Goal: Task Accomplishment & Management: Use online tool/utility

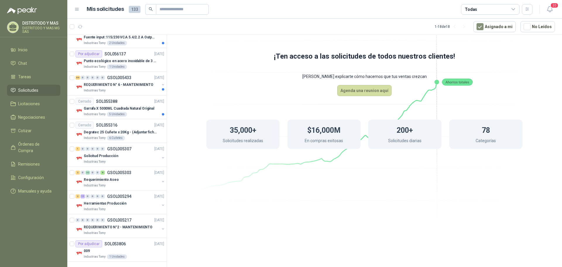
scroll to position [255, 0]
click at [106, 180] on p "Requerimiento Aseo" at bounding box center [101, 179] width 35 height 6
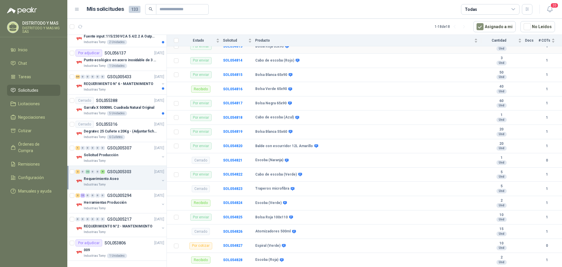
scroll to position [234, 0]
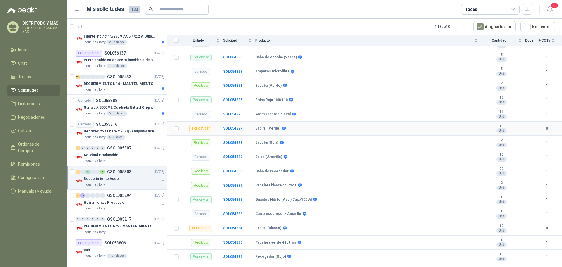
click at [273, 128] on b "Espiral (Verde)" at bounding box center [267, 128] width 25 height 5
click at [231, 128] on b "SOL054827" at bounding box center [232, 128] width 19 height 4
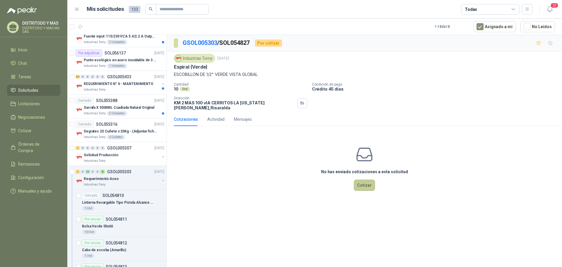
click at [360, 181] on button "Cotizar" at bounding box center [364, 184] width 21 height 11
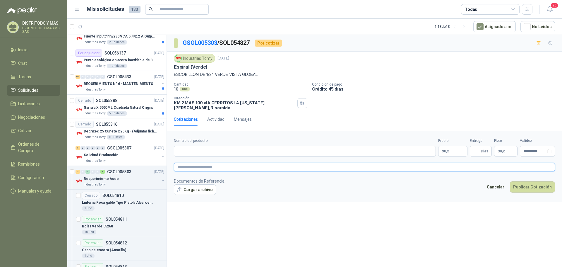
click at [188, 164] on textarea at bounding box center [364, 167] width 381 height 8
click at [453, 146] on p "$ 0 ,00" at bounding box center [452, 151] width 29 height 11
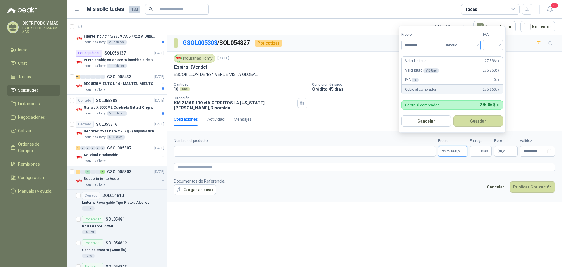
click at [458, 45] on span "Unitario" at bounding box center [461, 45] width 32 height 9
type input "********"
click at [466, 66] on div "Unitario con IVA" at bounding box center [462, 66] width 30 height 6
click at [497, 39] on div "IVA" at bounding box center [493, 41] width 20 height 18
click at [498, 42] on input "search" at bounding box center [492, 44] width 13 height 9
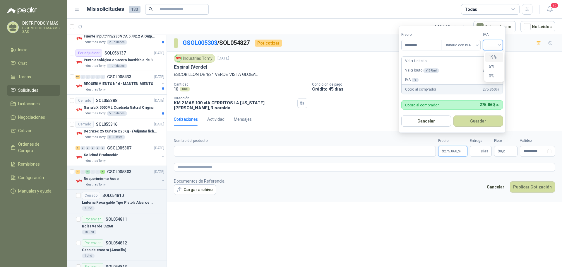
click at [497, 55] on div "19%" at bounding box center [494, 57] width 11 height 6
click at [485, 123] on button "Guardar" at bounding box center [479, 120] width 50 height 11
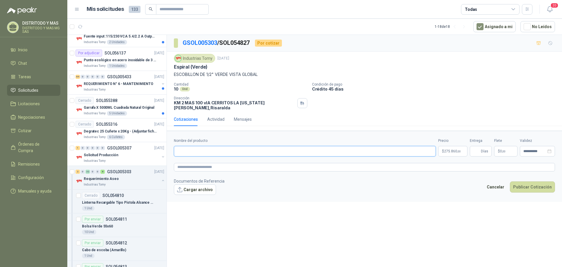
click at [199, 150] on input "Nombre del producto" at bounding box center [305, 151] width 262 height 11
type input "*"
type input "**********"
click at [459, 150] on span ",00" at bounding box center [459, 151] width 4 height 3
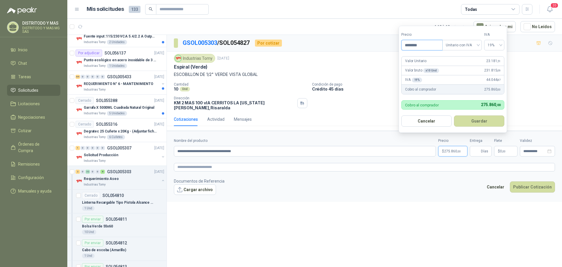
click at [430, 46] on input "********" at bounding box center [422, 45] width 41 height 10
type input "**********"
click at [477, 120] on button "Guardar" at bounding box center [479, 120] width 50 height 11
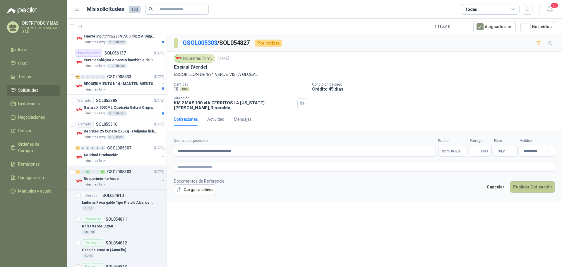
click at [523, 183] on button "Publicar Cotización" at bounding box center [532, 186] width 45 height 11
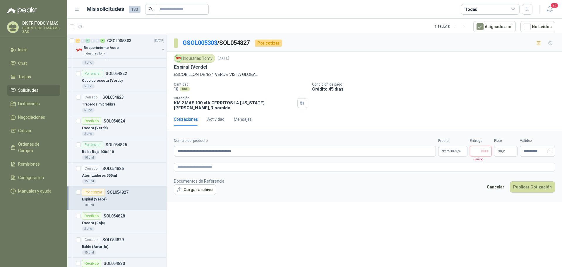
scroll to position [664, 0]
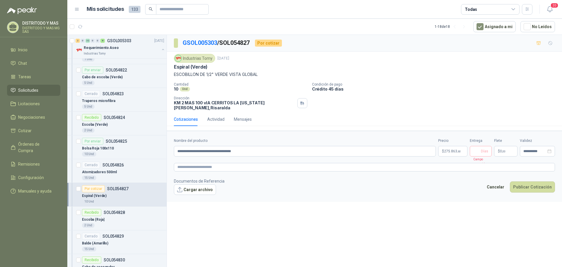
click at [97, 187] on div "Por cotizar" at bounding box center [93, 188] width 23 height 7
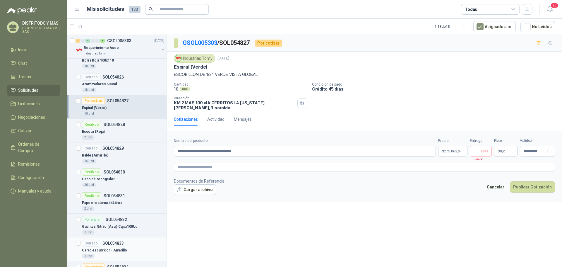
scroll to position [840, 0]
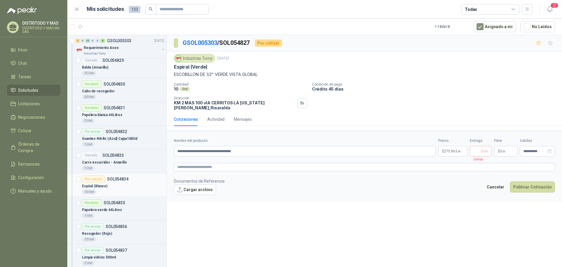
click at [96, 180] on div "Por cotizar" at bounding box center [93, 178] width 23 height 7
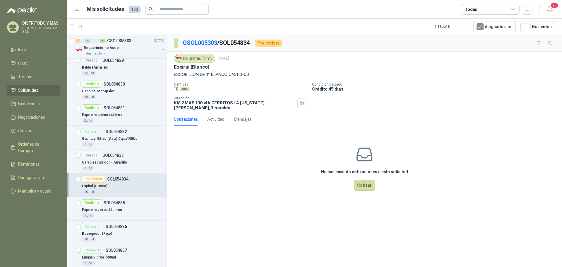
click at [250, 72] on p "ESCOBILLON DE 1" BLANCO CA5110-00" at bounding box center [364, 74] width 381 height 6
drag, startPoint x: 228, startPoint y: 75, endPoint x: 174, endPoint y: 75, distance: 54.4
click at [174, 75] on p "ESCOBILLON DE 1" BLANCO CA5110-00" at bounding box center [364, 74] width 381 height 6
copy p "ESCOBILLON DE 1" [PERSON_NAME]"
click at [365, 182] on button "Cotizar" at bounding box center [364, 184] width 21 height 11
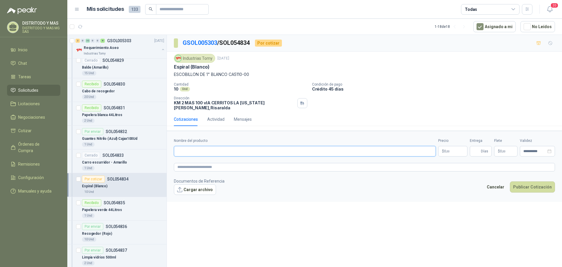
click at [204, 148] on input "Nombre del producto" at bounding box center [305, 151] width 262 height 11
paste input "**********"
type input "**********"
click at [448, 150] on span ",00" at bounding box center [448, 151] width 4 height 3
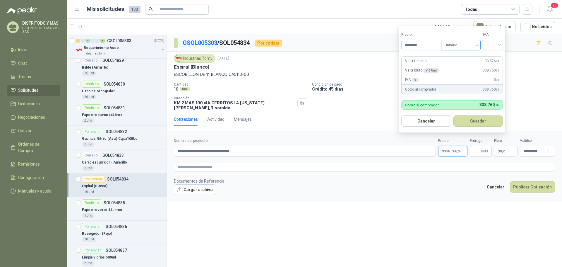
click at [461, 45] on span "Unitario" at bounding box center [461, 45] width 32 height 9
type input "********"
click at [460, 66] on div "Unitario con IVA" at bounding box center [462, 66] width 30 height 6
click at [492, 44] on input "search" at bounding box center [492, 44] width 13 height 9
click at [494, 57] on div "19%" at bounding box center [494, 57] width 11 height 6
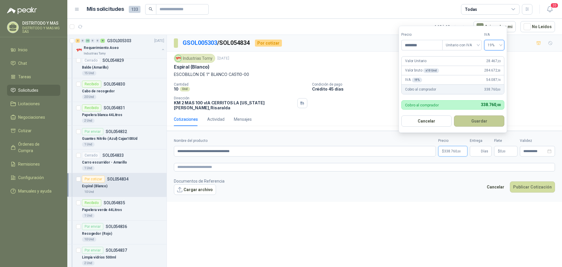
click at [486, 121] on button "Guardar" at bounding box center [479, 120] width 50 height 11
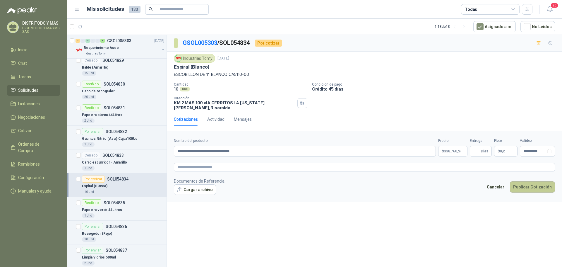
click at [528, 184] on button "Publicar Cotización" at bounding box center [532, 186] width 45 height 11
type input "*"
click at [527, 185] on button "Publicar Cotización" at bounding box center [532, 186] width 45 height 11
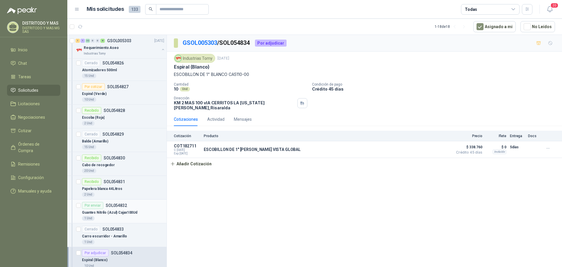
scroll to position [752, 0]
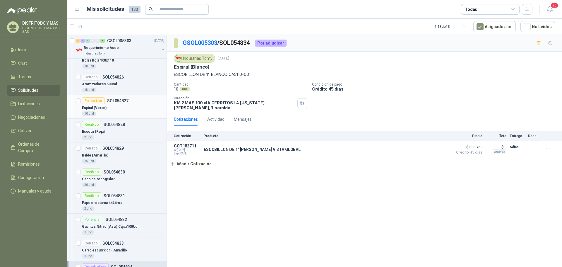
click at [95, 98] on div "Por cotizar" at bounding box center [93, 100] width 23 height 7
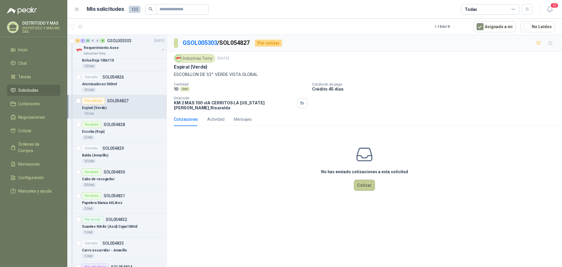
click at [364, 179] on button "Cotizar" at bounding box center [364, 184] width 21 height 11
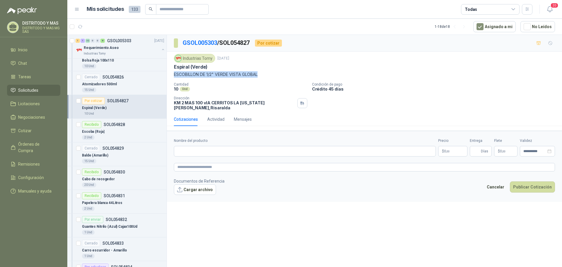
drag, startPoint x: 257, startPoint y: 73, endPoint x: 174, endPoint y: 71, distance: 83.4
click at [174, 71] on div "Industrias Tomy [DATE] Espiral (Verde) ESCOBILLON DE 1/2" VERDE VISTA GLOBAL Ca…" at bounding box center [364, 82] width 395 height 61
copy p "ESCOBILLON DE 1/2" VERDE VISTA GLOBAL"
click at [189, 146] on input "Nombre del producto" at bounding box center [305, 151] width 262 height 11
paste input "**********"
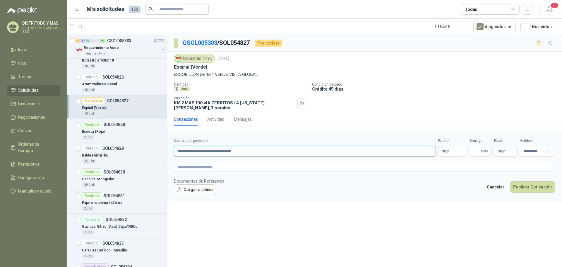
type input "**********"
click at [455, 146] on p "$ 0 ,00" at bounding box center [452, 151] width 29 height 11
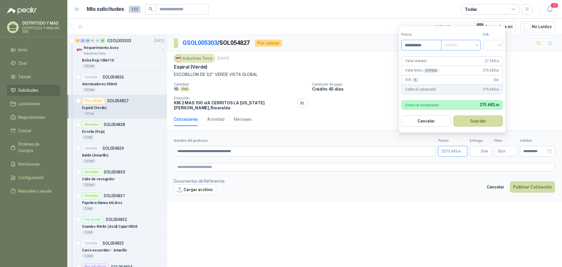
click at [459, 45] on span "Unitario" at bounding box center [461, 45] width 32 height 9
type input "**********"
click at [461, 66] on div "Unitario con IVA" at bounding box center [462, 66] width 30 height 6
click at [496, 45] on input "search" at bounding box center [492, 44] width 13 height 9
click at [496, 56] on div "19%" at bounding box center [494, 57] width 11 height 6
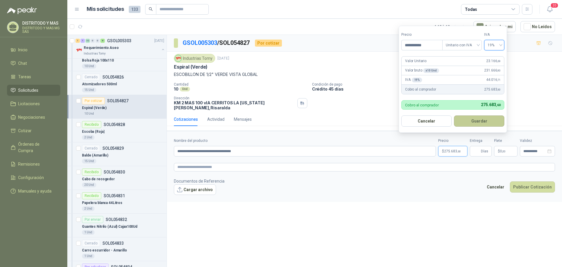
click at [479, 121] on button "Guardar" at bounding box center [479, 120] width 50 height 11
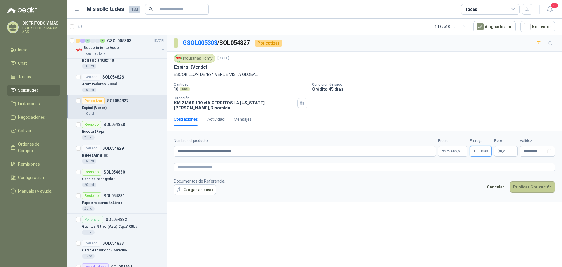
type input "*"
click at [525, 184] on button "Publicar Cotización" at bounding box center [532, 186] width 45 height 11
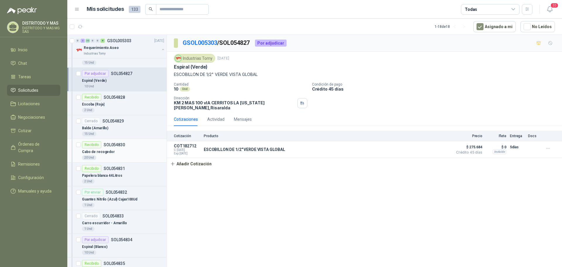
scroll to position [840, 0]
